Goal: Transaction & Acquisition: Purchase product/service

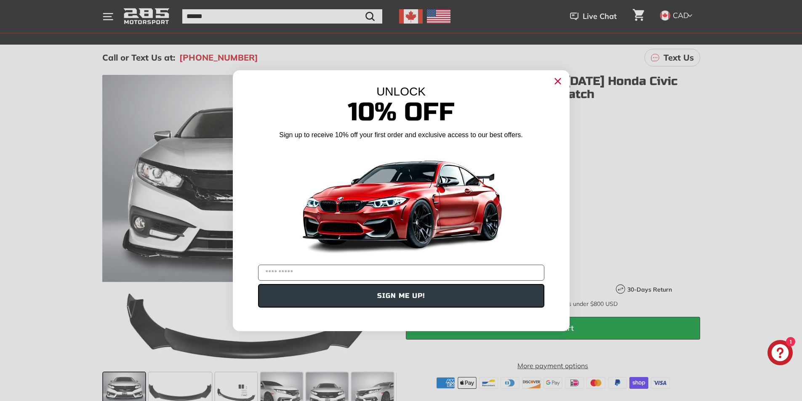
scroll to position [126, 0]
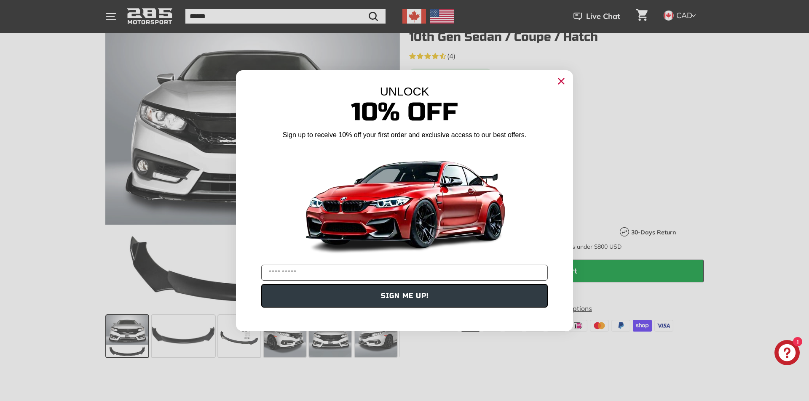
click at [376, 344] on div "Close dialog UNLOCK 10% Off Sign up to receive 10% off your first order and exc…" at bounding box center [404, 200] width 809 height 401
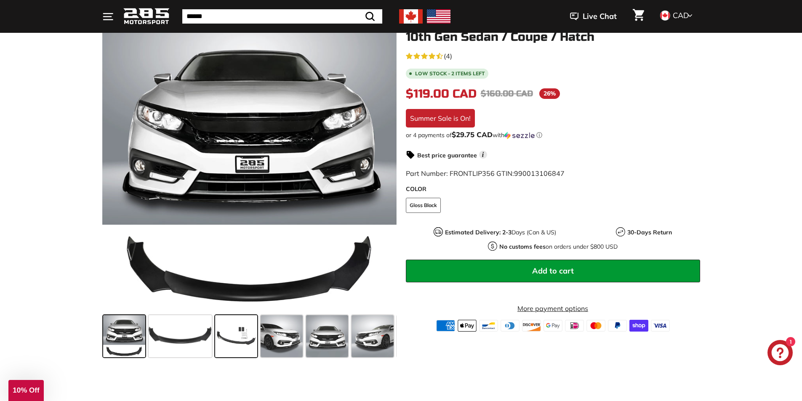
click at [233, 337] on span at bounding box center [236, 336] width 42 height 42
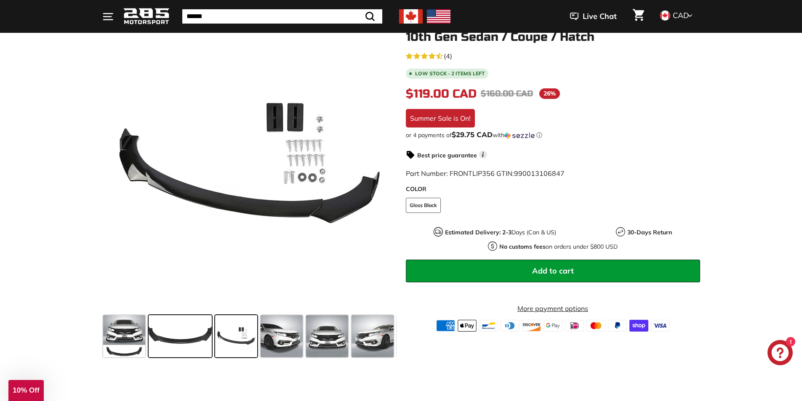
click at [186, 342] on span at bounding box center [180, 336] width 63 height 42
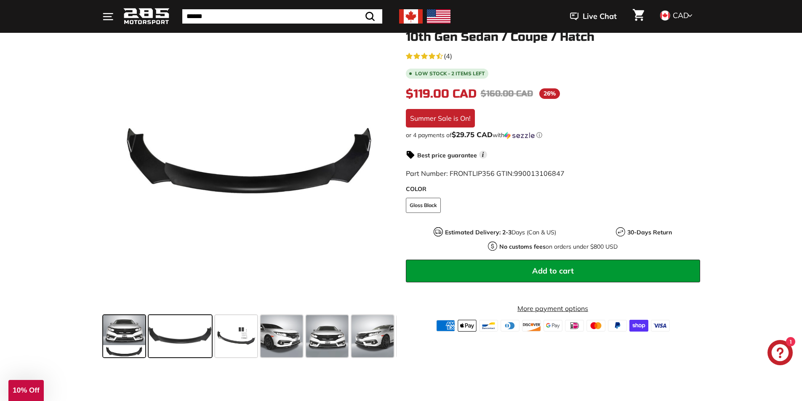
click at [119, 344] on span at bounding box center [124, 336] width 42 height 42
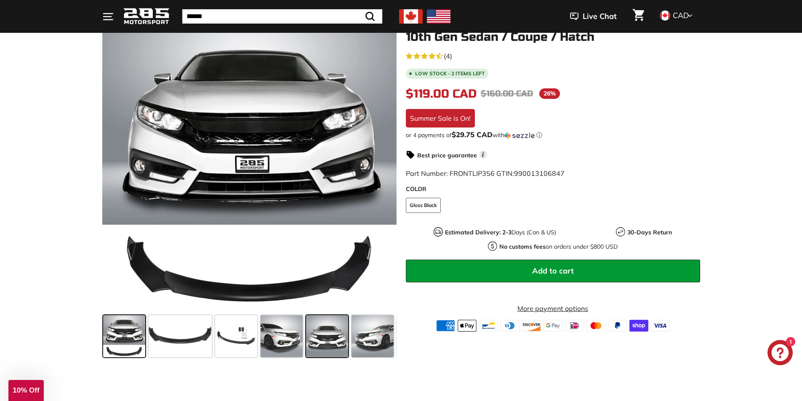
click at [317, 344] on span at bounding box center [327, 336] width 42 height 42
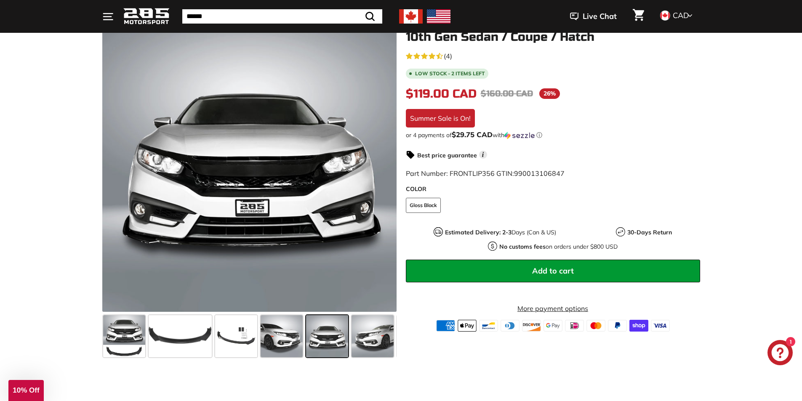
click at [512, 273] on button "Add to cart" at bounding box center [553, 271] width 294 height 23
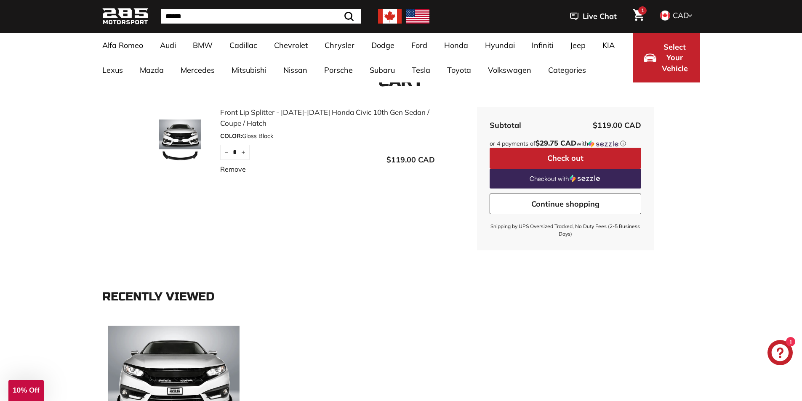
scroll to position [211, 0]
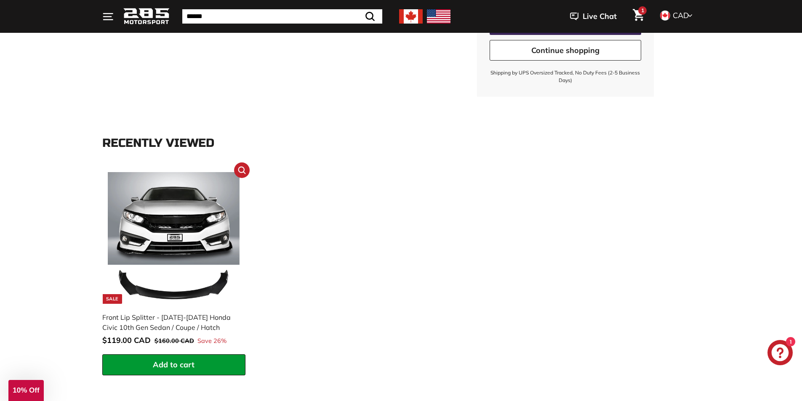
click at [159, 235] on img at bounding box center [174, 238] width 132 height 132
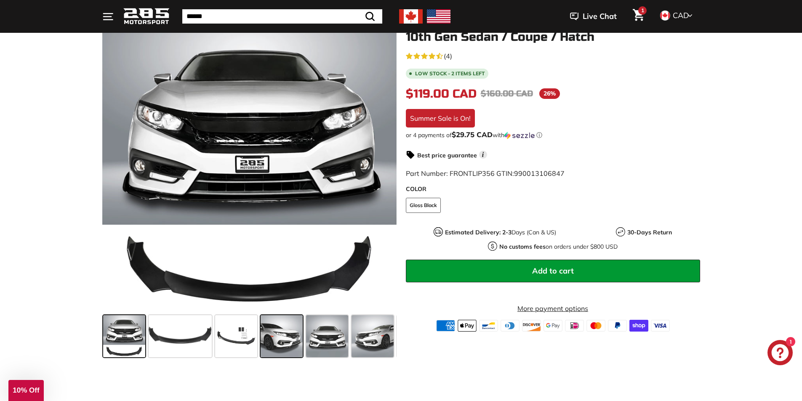
click at [275, 336] on span at bounding box center [282, 336] width 42 height 42
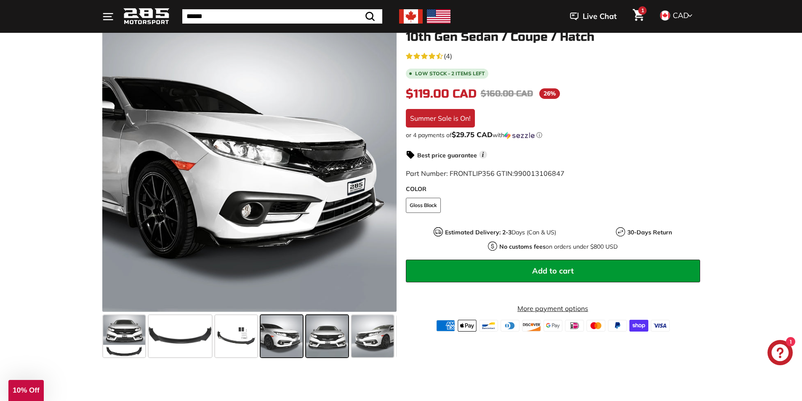
click at [337, 343] on span at bounding box center [327, 336] width 42 height 42
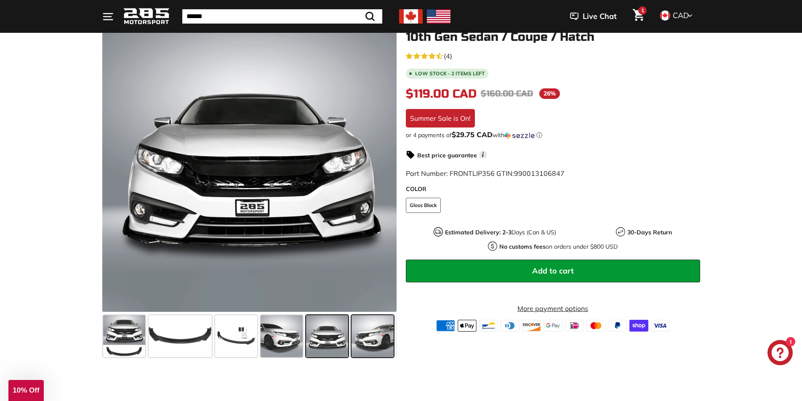
click at [369, 343] on span at bounding box center [373, 336] width 42 height 42
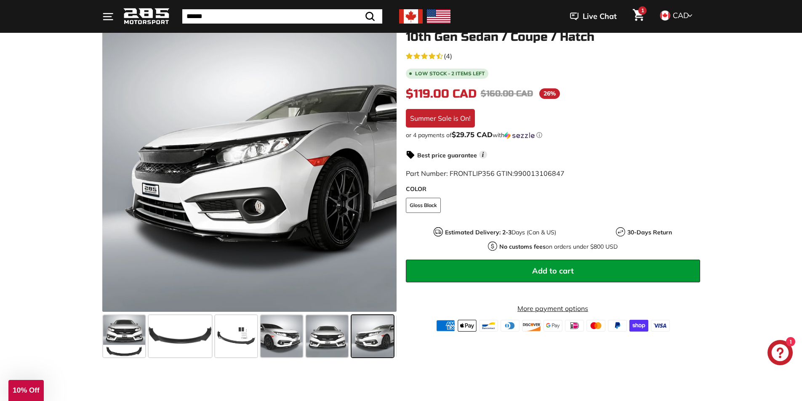
scroll to position [0, 44]
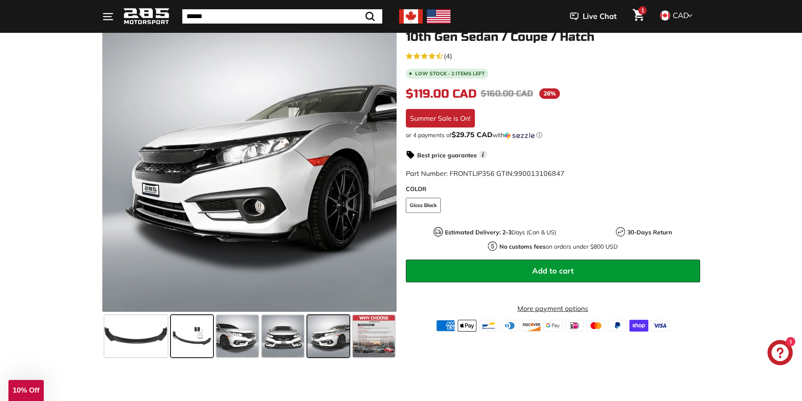
click at [198, 340] on span at bounding box center [192, 336] width 42 height 42
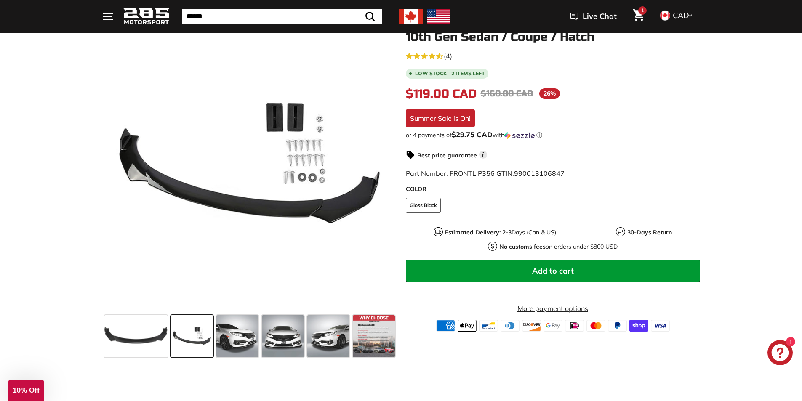
click at [450, 173] on span "Part Number: FRONTLIP356 GTIN: 990013106847" at bounding box center [485, 173] width 159 height 8
drag, startPoint x: 450, startPoint y: 172, endPoint x: 563, endPoint y: 171, distance: 113.3
click at [563, 171] on span "Part Number: FRONTLIP356 GTIN: 990013106847" at bounding box center [485, 173] width 159 height 8
copy span "FRONTLIP356 GTIN: 990013106847"
